Goal: Information Seeking & Learning: Learn about a topic

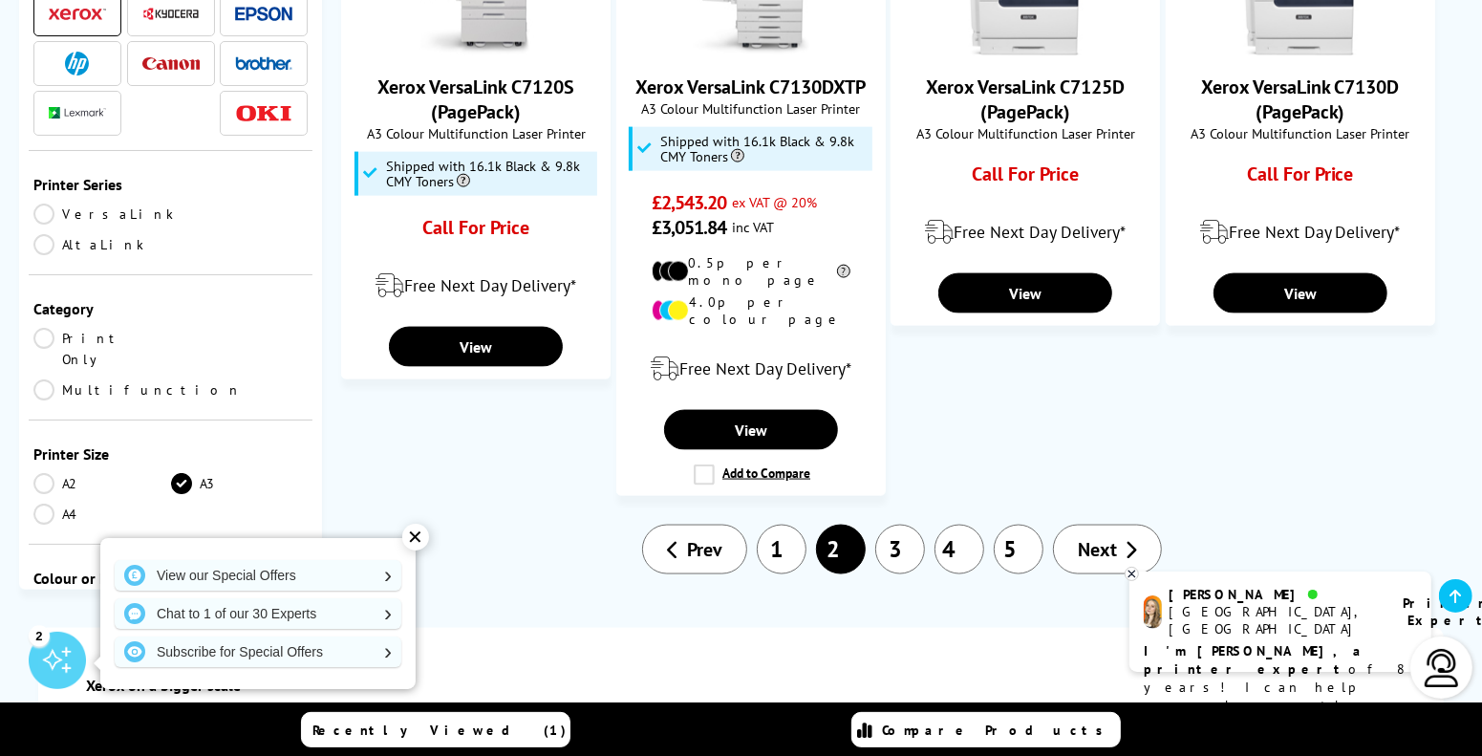
scroll to position [2006, 0]
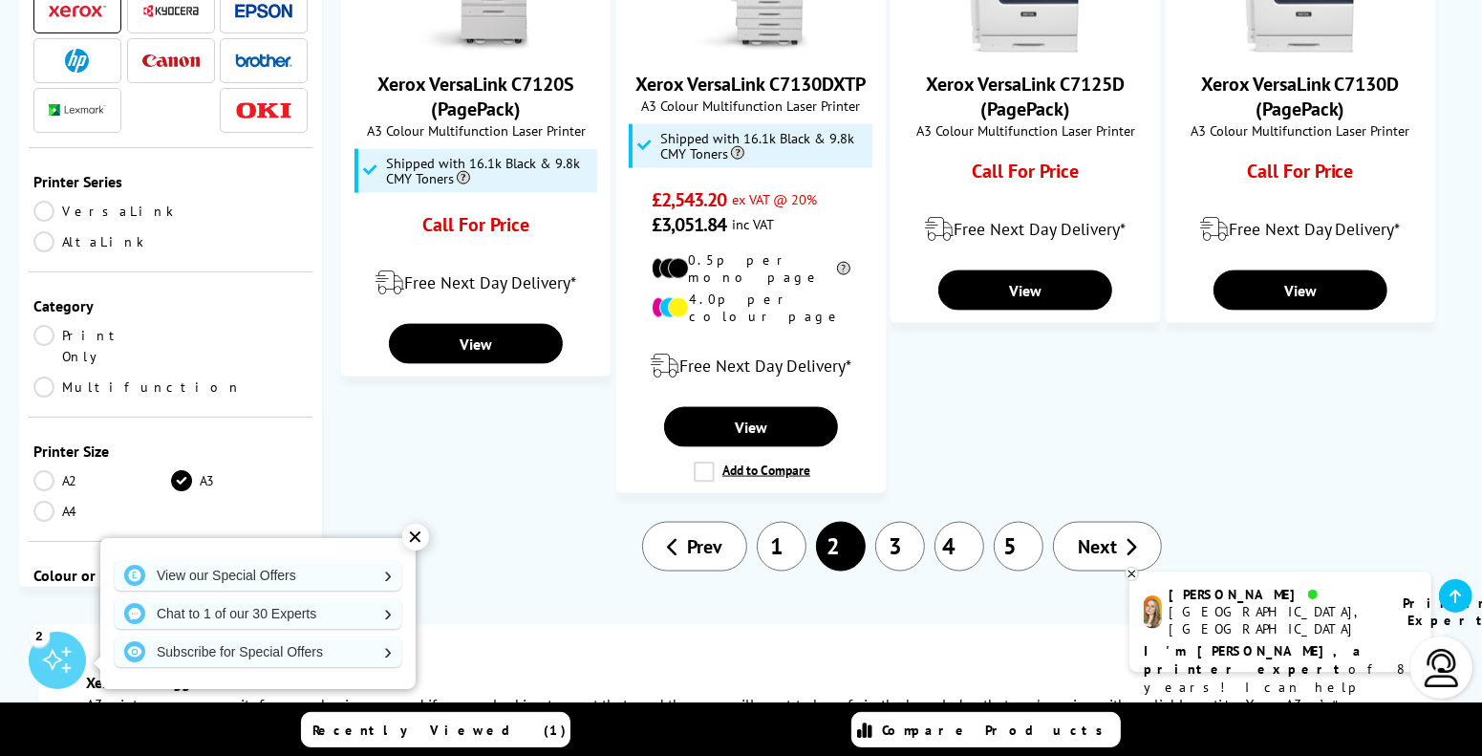
click at [901, 522] on link "3" at bounding box center [900, 547] width 50 height 50
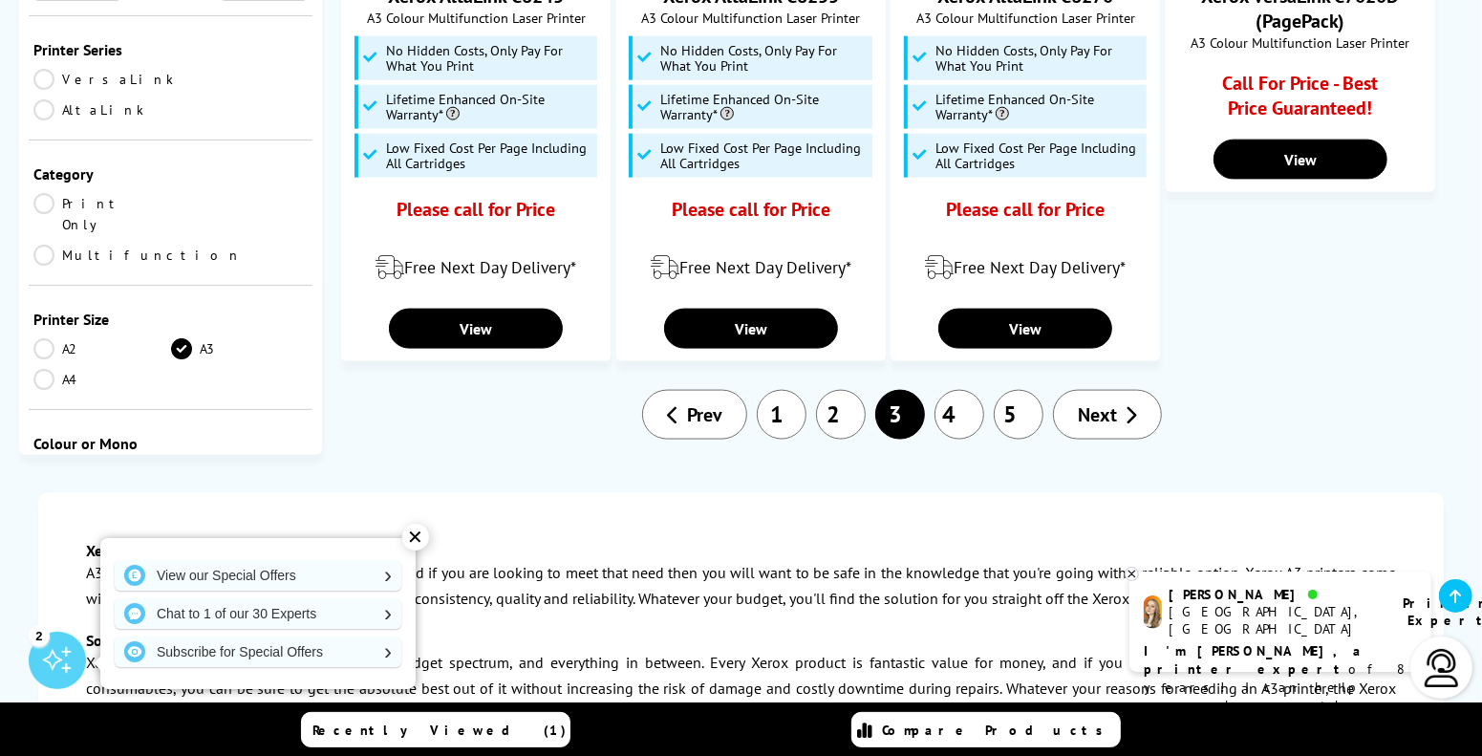
scroll to position [2102, 0]
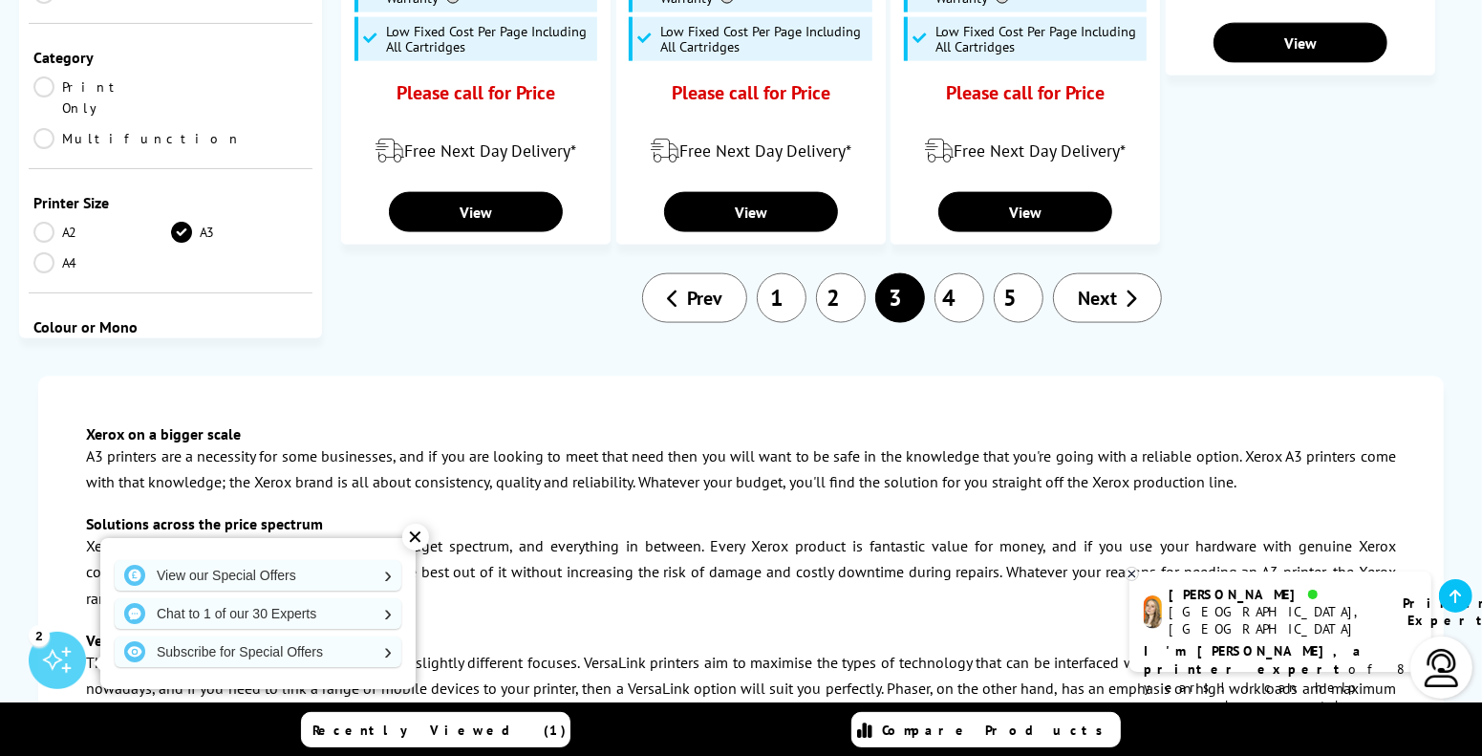
click at [947, 316] on li "4" at bounding box center [959, 298] width 59 height 50
click at [952, 300] on link "4" at bounding box center [959, 298] width 50 height 50
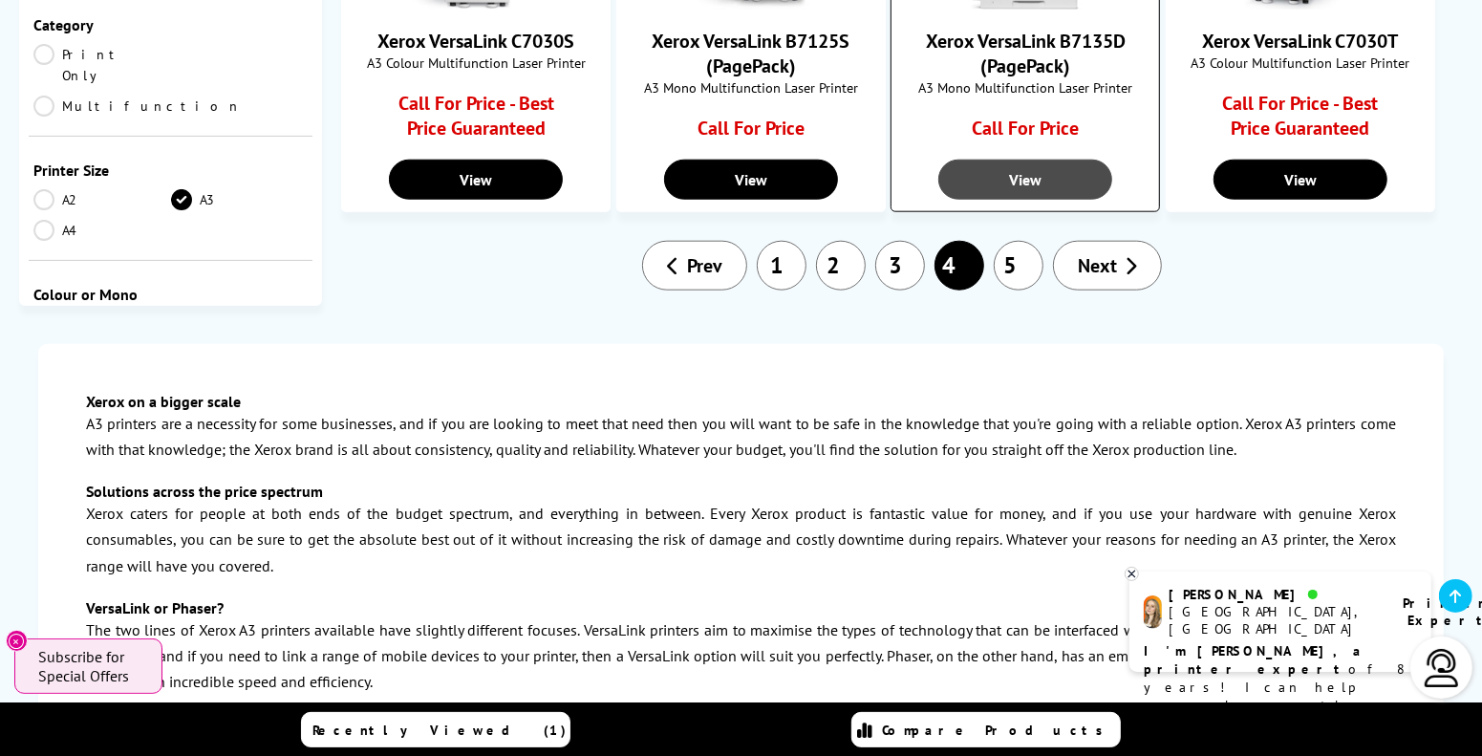
scroll to position [1432, 0]
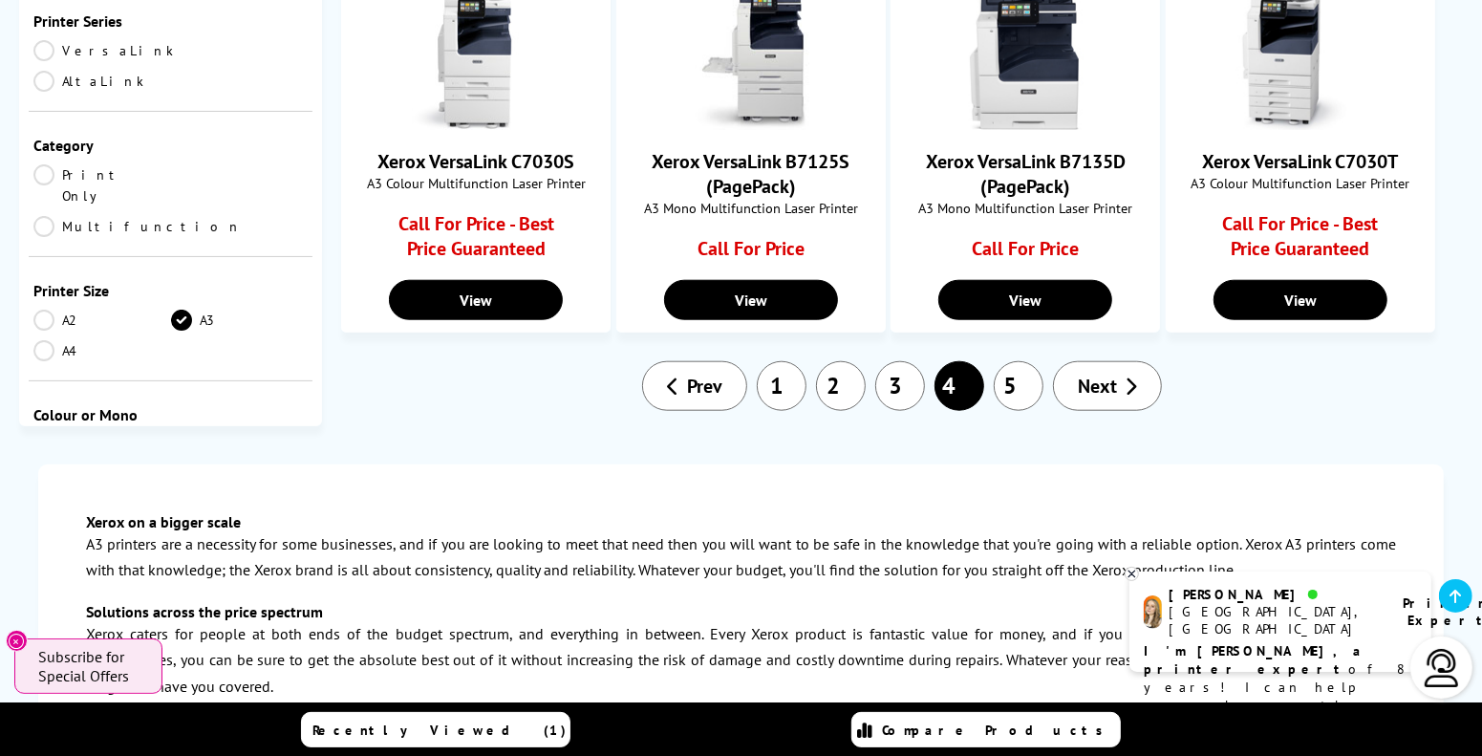
click at [1026, 379] on link "5" at bounding box center [1019, 386] width 50 height 50
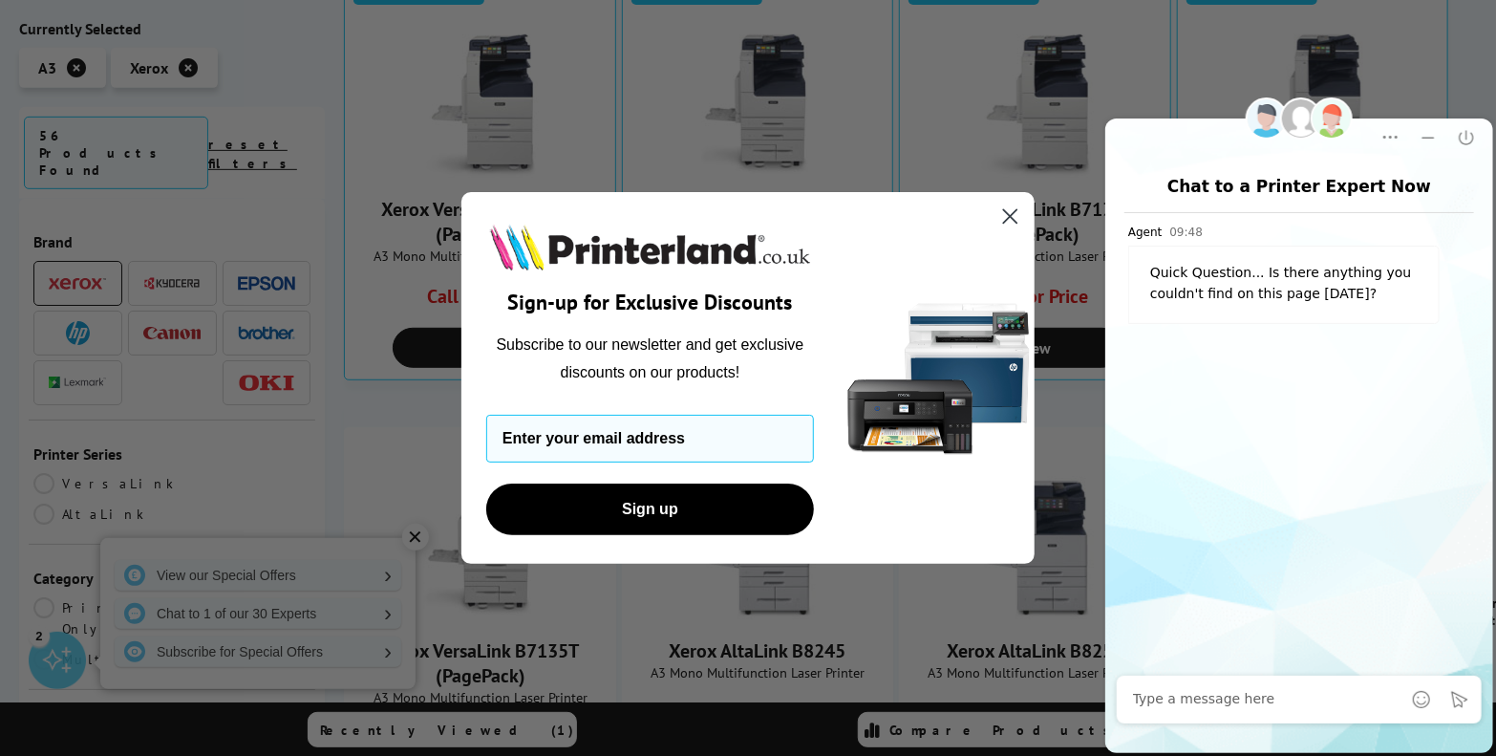
click at [1007, 221] on circle "Close dialog" at bounding box center [1011, 217] width 32 height 32
